Goal: Task Accomplishment & Management: Use online tool/utility

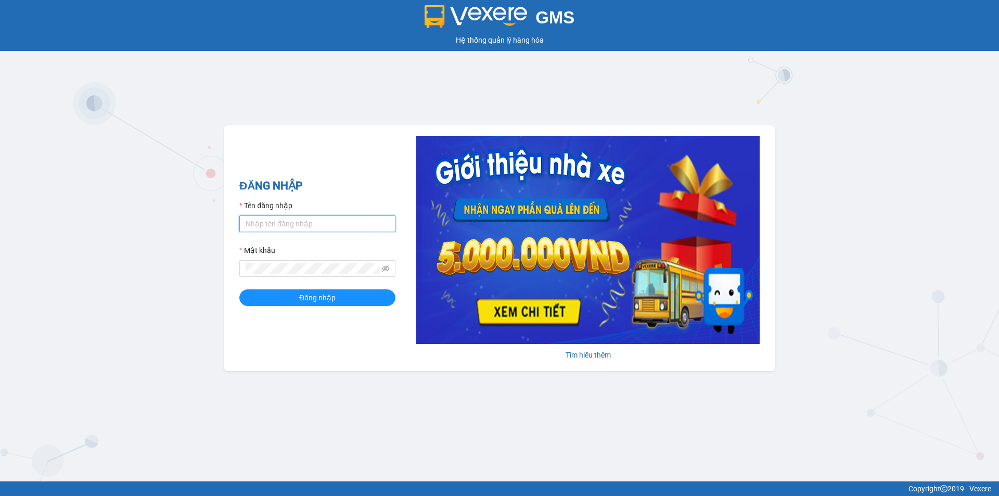
drag, startPoint x: 293, startPoint y: 223, endPoint x: 294, endPoint y: 230, distance: 6.8
click at [293, 223] on input "Tên đăng nhập" at bounding box center [317, 223] width 156 height 17
type input "huonggiang.tankimchi"
click at [239, 289] on button "Đăng nhập" at bounding box center [317, 297] width 156 height 17
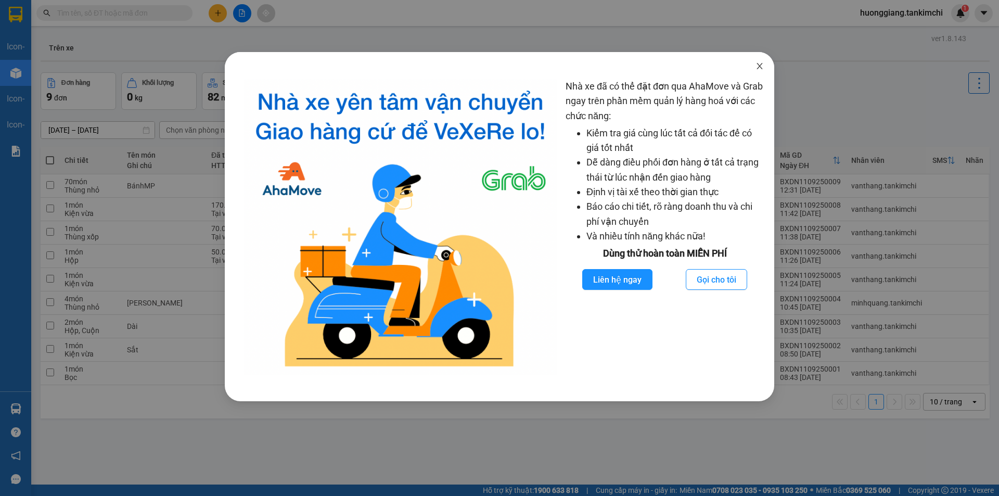
click at [758, 65] on icon "close" at bounding box center [759, 66] width 6 height 6
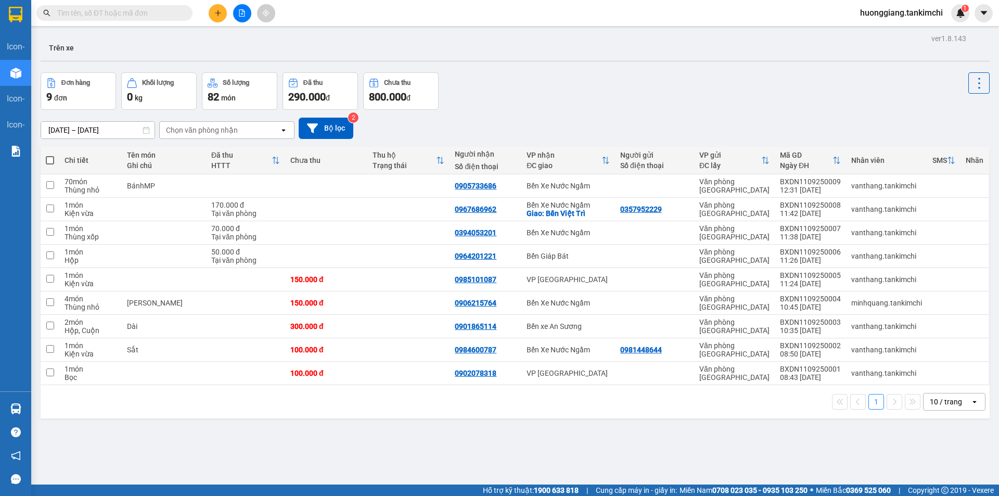
click at [146, 9] on input "text" at bounding box center [118, 12] width 123 height 11
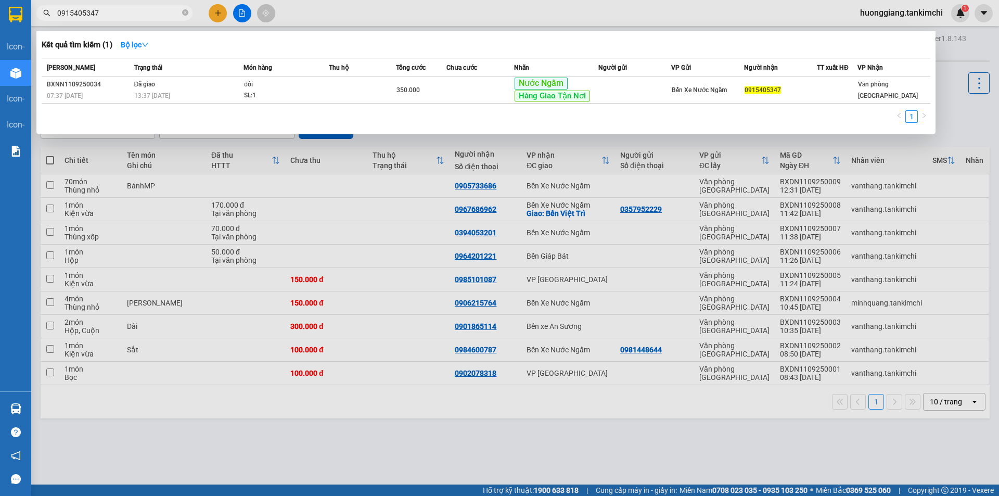
type input "0915405347"
